Goal: Transaction & Acquisition: Purchase product/service

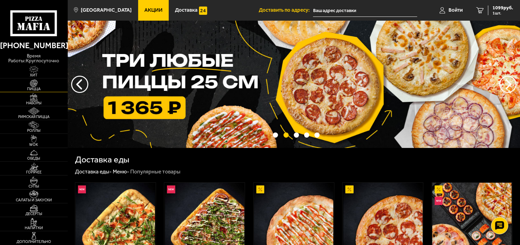
click at [31, 83] on img at bounding box center [33, 83] width 21 height 8
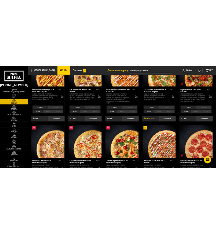
scroll to position [153, 0]
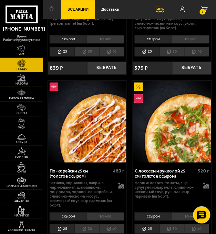
click at [24, 79] on img at bounding box center [21, 78] width 9 height 8
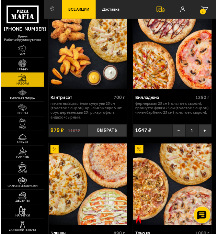
scroll to position [382, 0]
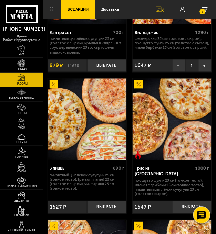
click at [146, 126] on img at bounding box center [171, 120] width 78 height 82
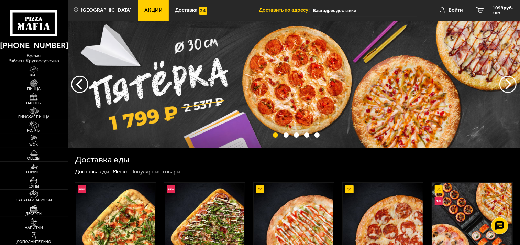
click at [31, 100] on img at bounding box center [33, 97] width 21 height 8
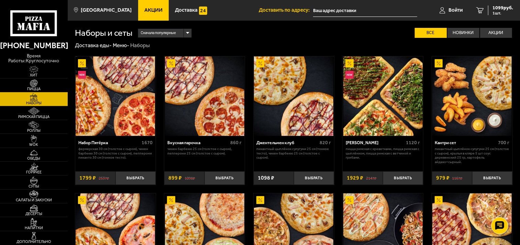
scroll to position [432, 0]
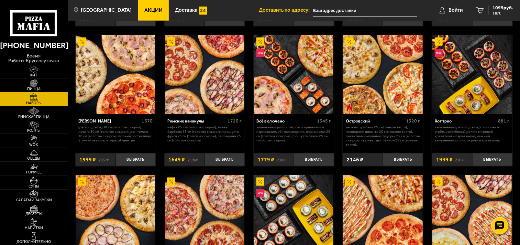
click at [373, 87] on img at bounding box center [383, 74] width 79 height 79
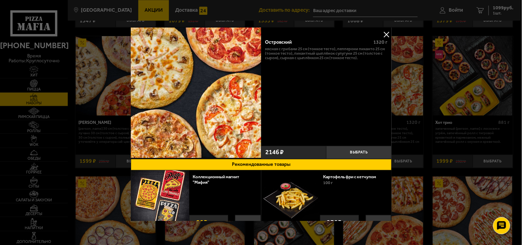
click at [384, 34] on button at bounding box center [386, 34] width 10 height 10
